Goal: Find specific page/section: Find specific page/section

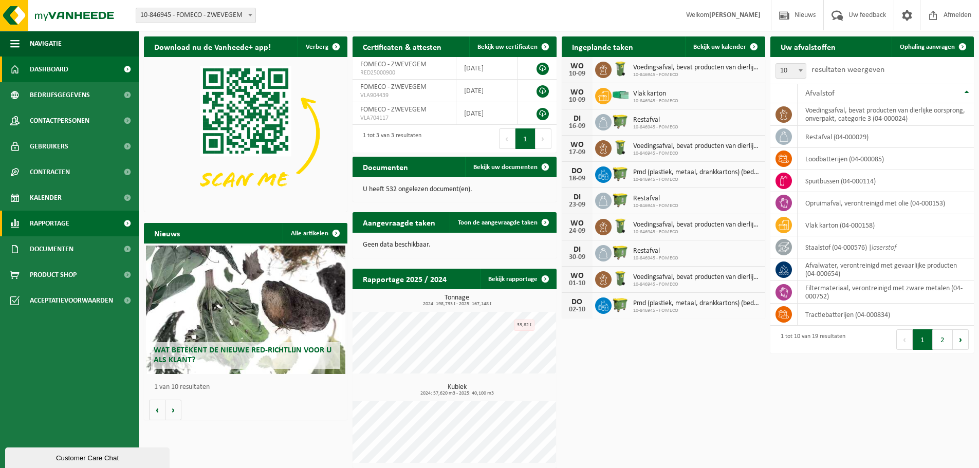
click at [70, 219] on link "Rapportage" at bounding box center [69, 224] width 139 height 26
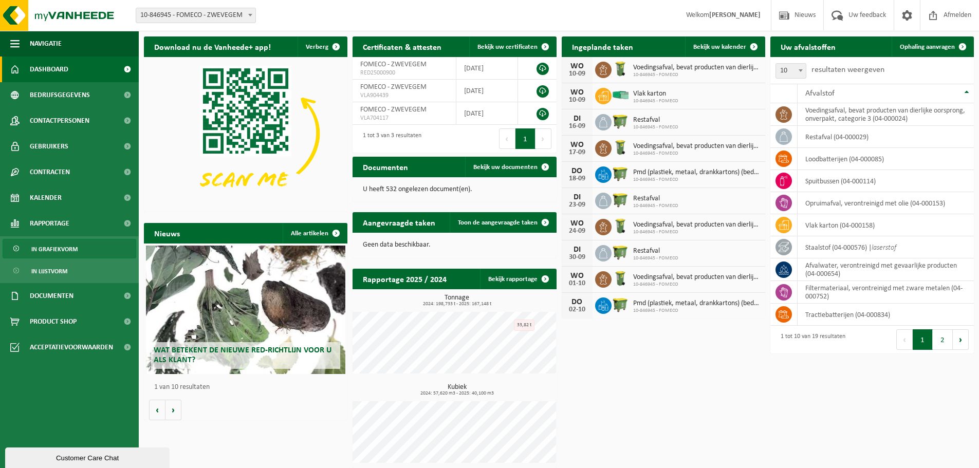
click at [61, 254] on span "In grafiekvorm" at bounding box center [54, 250] width 46 height 20
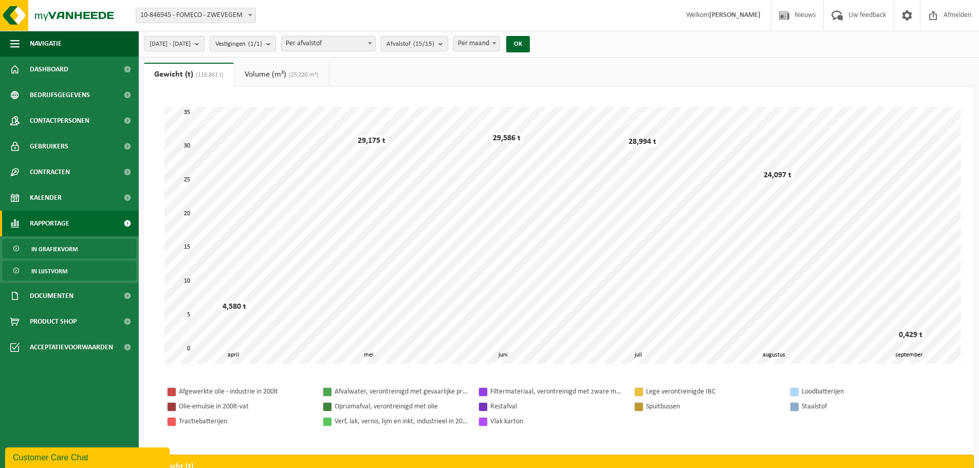
click at [50, 266] on span "In lijstvorm" at bounding box center [49, 272] width 36 height 20
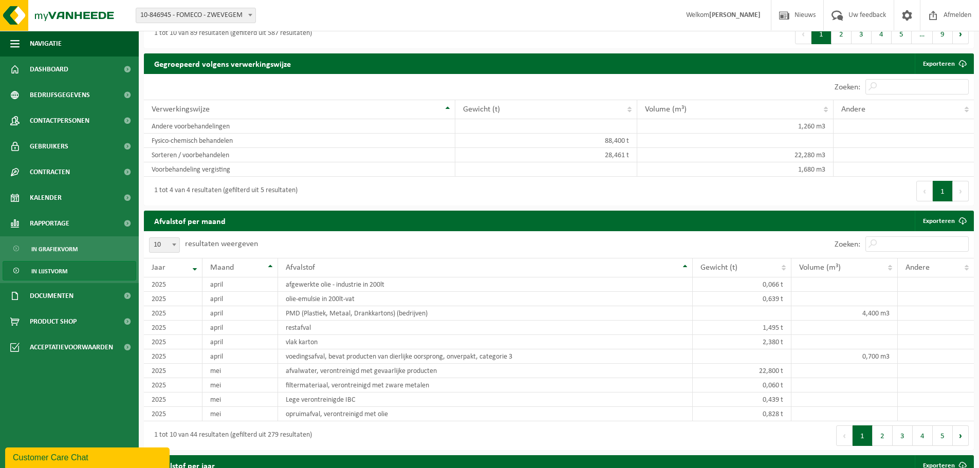
scroll to position [668, 0]
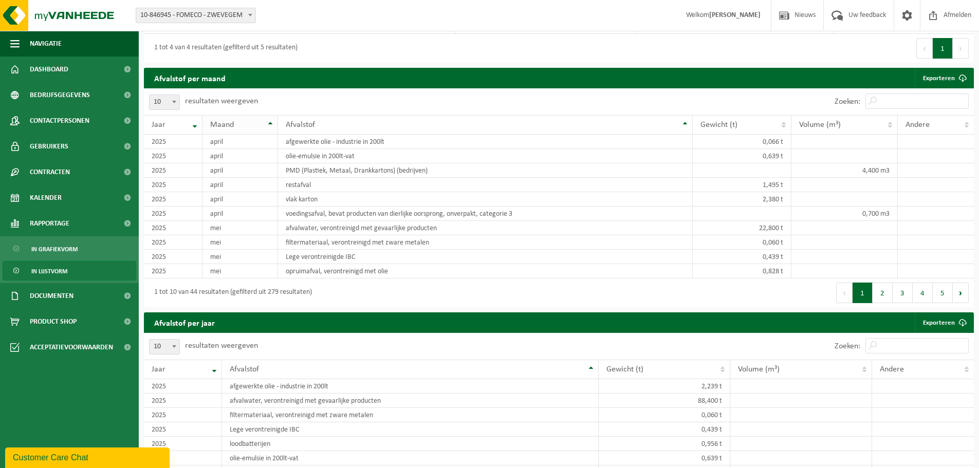
click at [276, 127] on th "Maand" at bounding box center [241, 125] width 76 height 20
click at [273, 126] on th "Maand" at bounding box center [241, 125] width 76 height 20
